Goal: Transaction & Acquisition: Purchase product/service

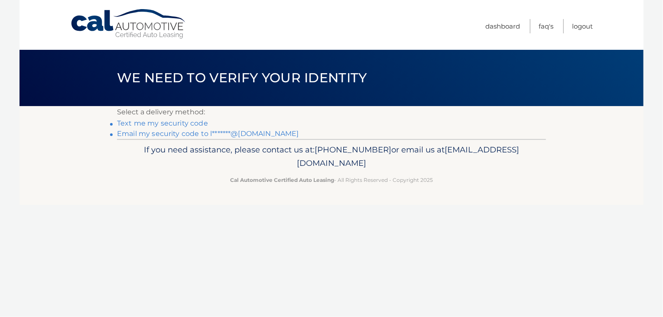
click at [185, 123] on link "Text me my security code" at bounding box center [162, 123] width 91 height 8
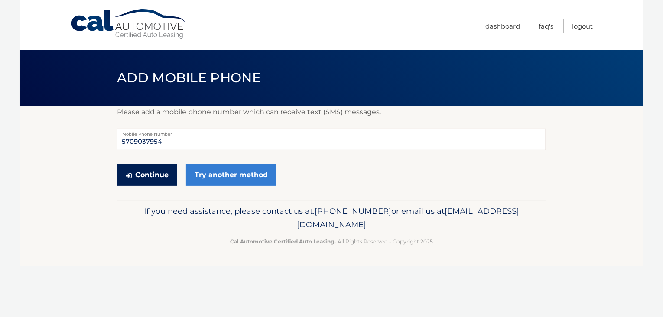
click at [155, 176] on button "Continue" at bounding box center [147, 175] width 60 height 22
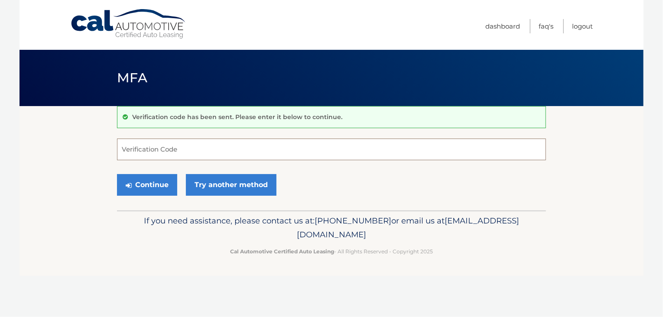
click at [143, 150] on input "Verification Code" at bounding box center [331, 150] width 429 height 22
type input "261906"
click at [147, 189] on button "Continue" at bounding box center [147, 185] width 60 height 22
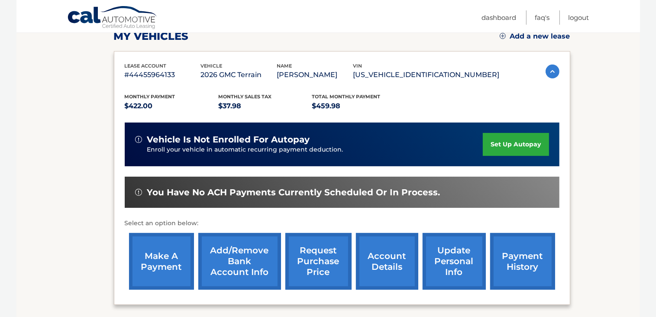
scroll to position [130, 0]
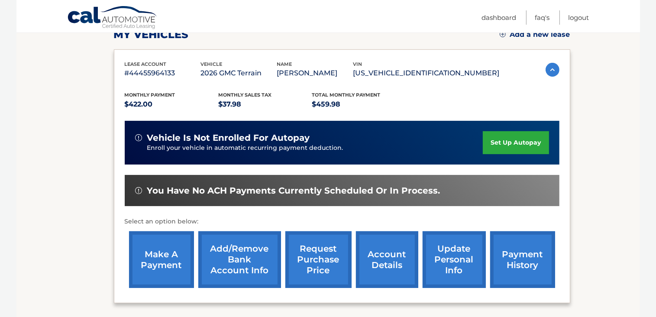
click at [155, 256] on link "make a payment" at bounding box center [161, 259] width 65 height 57
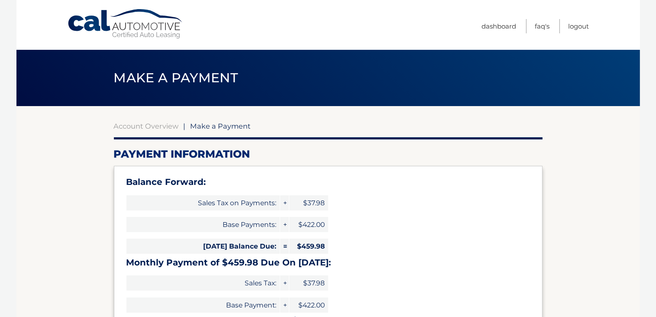
select select "YzE2NDllYTEtODE3NC00YWRkLWI3MTMtYTczOTlmOWZjMTli"
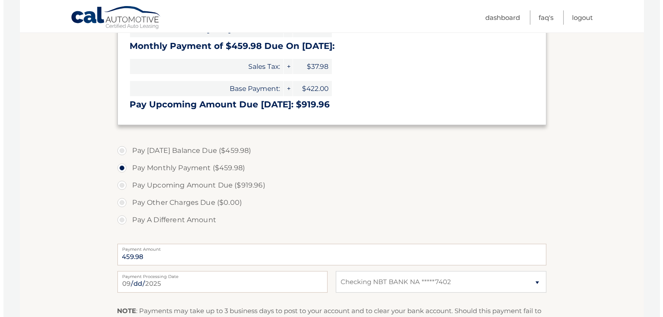
scroll to position [303, 0]
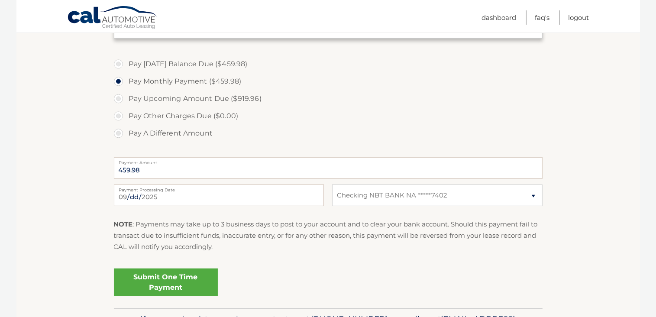
click at [163, 280] on link "Submit One Time Payment" at bounding box center [166, 283] width 104 height 28
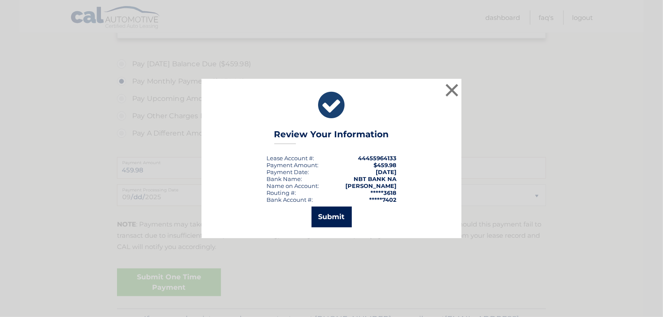
click at [331, 213] on button "Submit" at bounding box center [331, 217] width 40 height 21
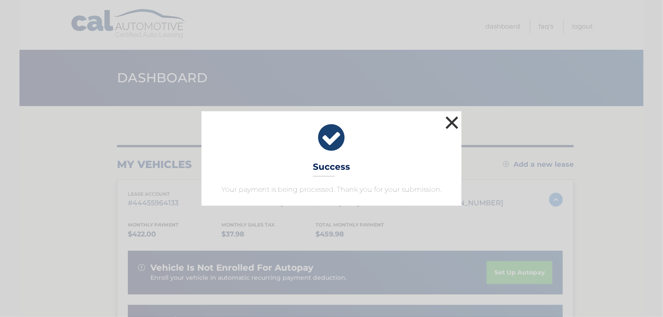
click at [452, 123] on button "×" at bounding box center [451, 122] width 17 height 17
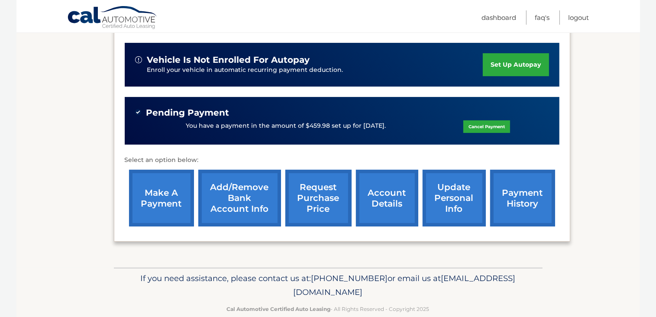
scroll to position [217, 0]
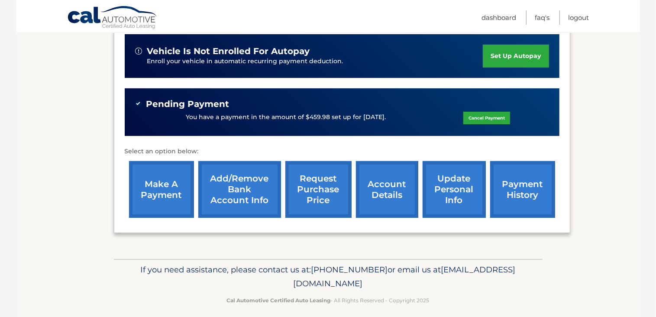
click at [512, 188] on link "payment history" at bounding box center [522, 189] width 65 height 57
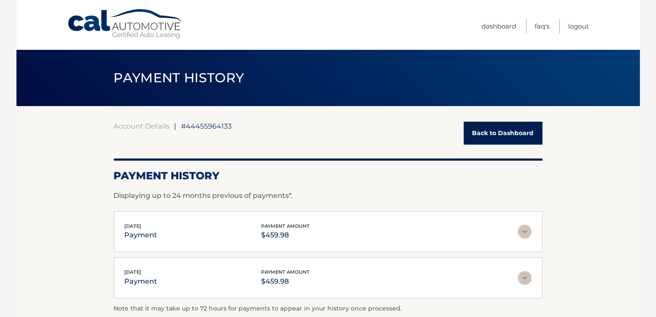
click at [490, 135] on link "Back to Dashboard" at bounding box center [503, 133] width 79 height 23
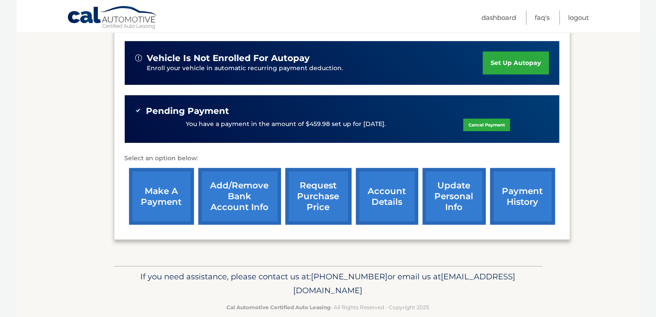
scroll to position [217, 0]
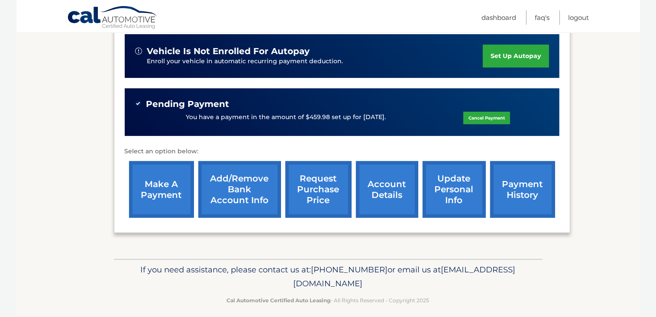
click at [393, 197] on link "account details" at bounding box center [387, 189] width 62 height 57
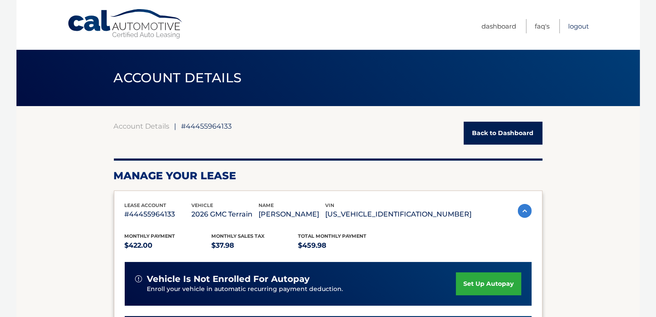
click at [583, 25] on link "Logout" at bounding box center [579, 26] width 21 height 14
